Goal: Task Accomplishment & Management: Manage account settings

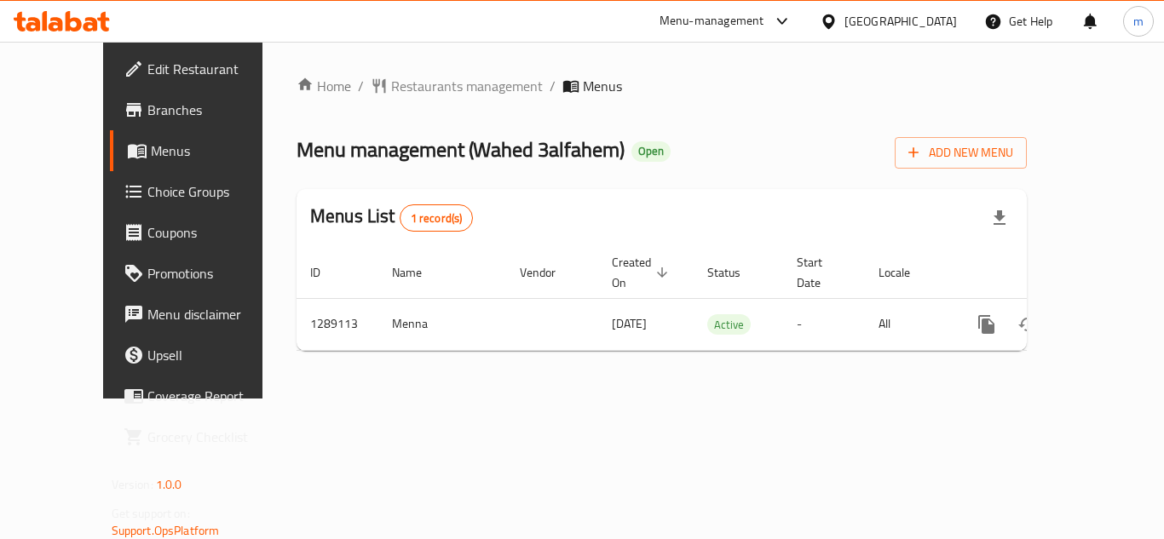
click at [147, 181] on span "Choice Groups" at bounding box center [215, 191] width 136 height 20
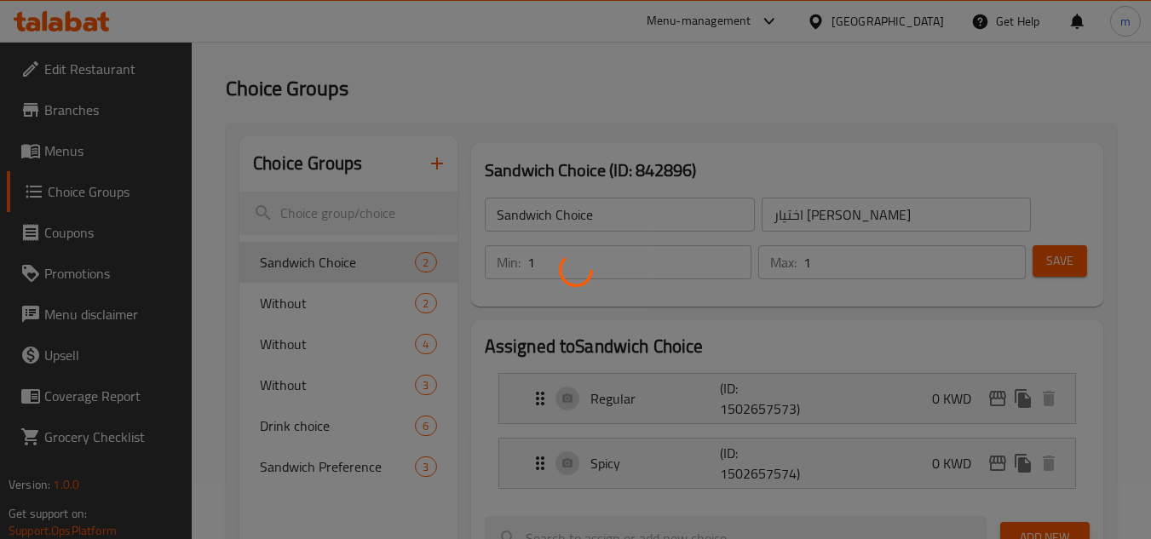
scroll to position [85, 0]
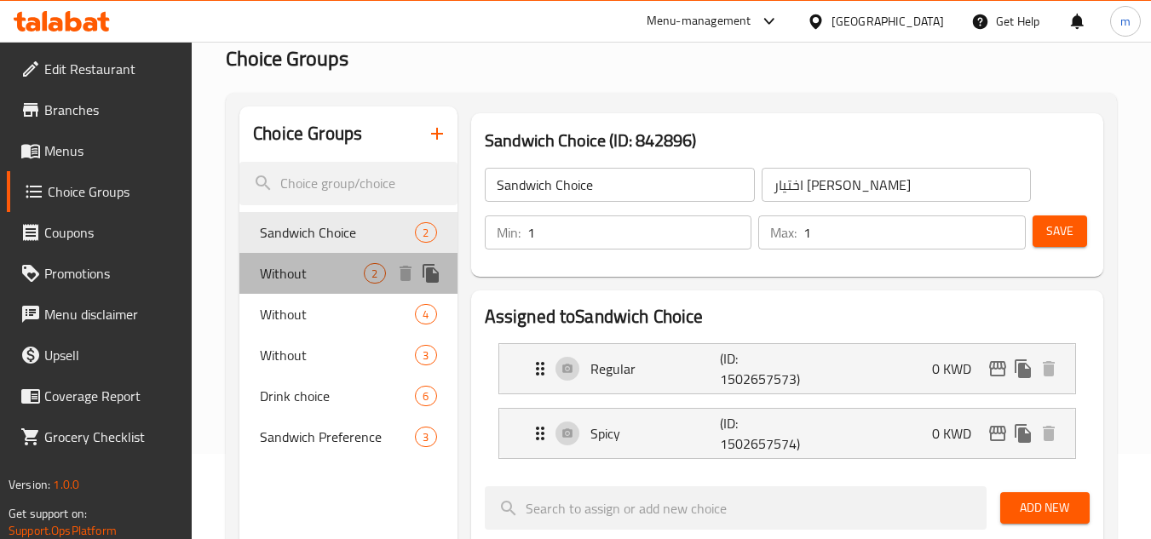
click at [319, 277] on span "Without" at bounding box center [312, 273] width 104 height 20
type input "Without"
type input "بدون"
type input "0"
type input "2"
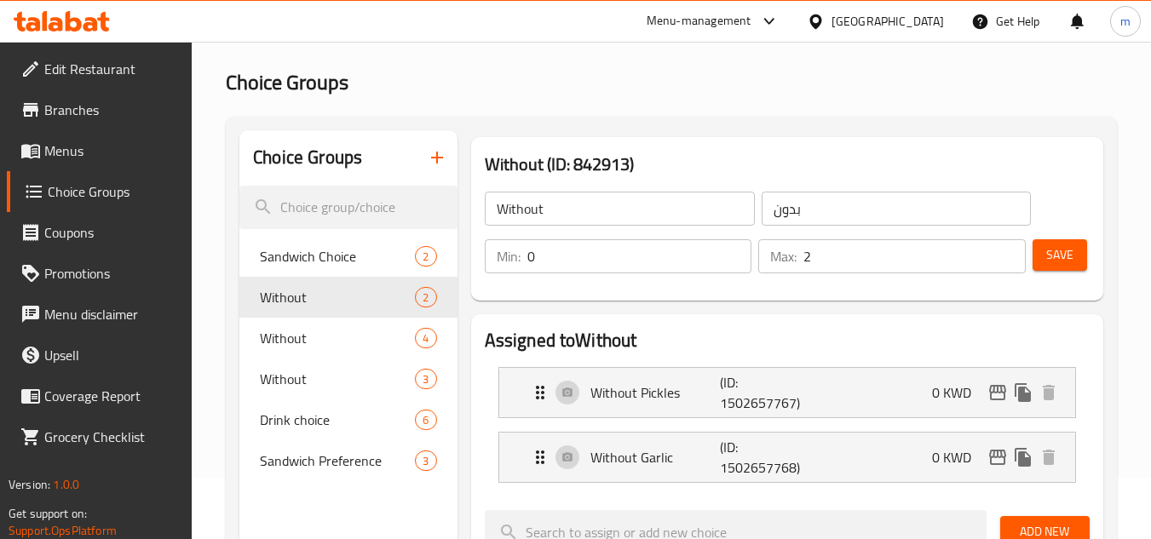
scroll to position [0, 0]
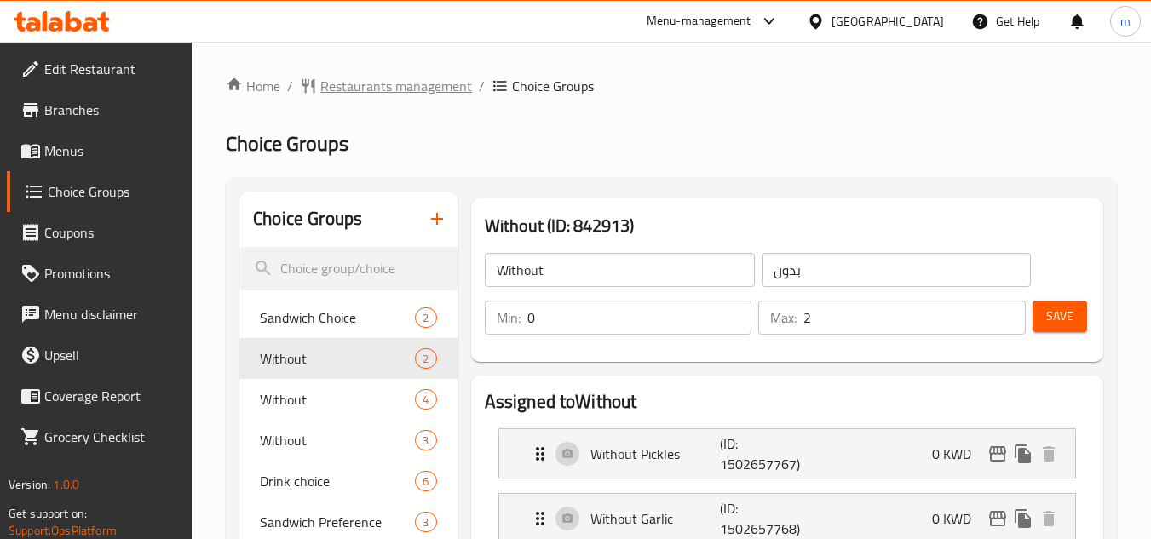
click at [390, 76] on span "Restaurants management" at bounding box center [396, 86] width 152 height 20
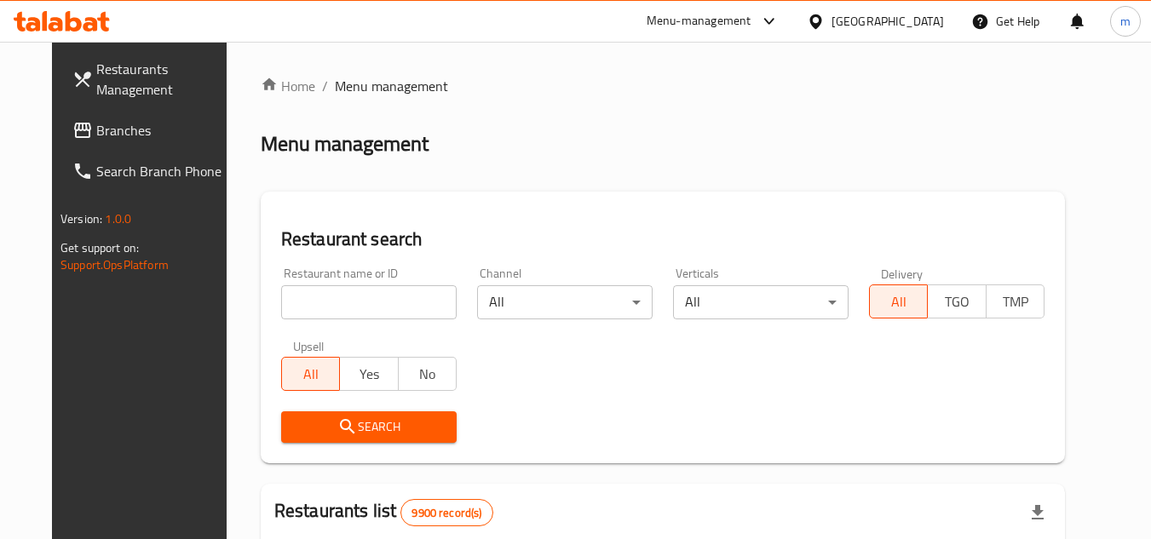
click at [96, 135] on span "Branches" at bounding box center [163, 130] width 135 height 20
